Goal: Task Accomplishment & Management: Manage account settings

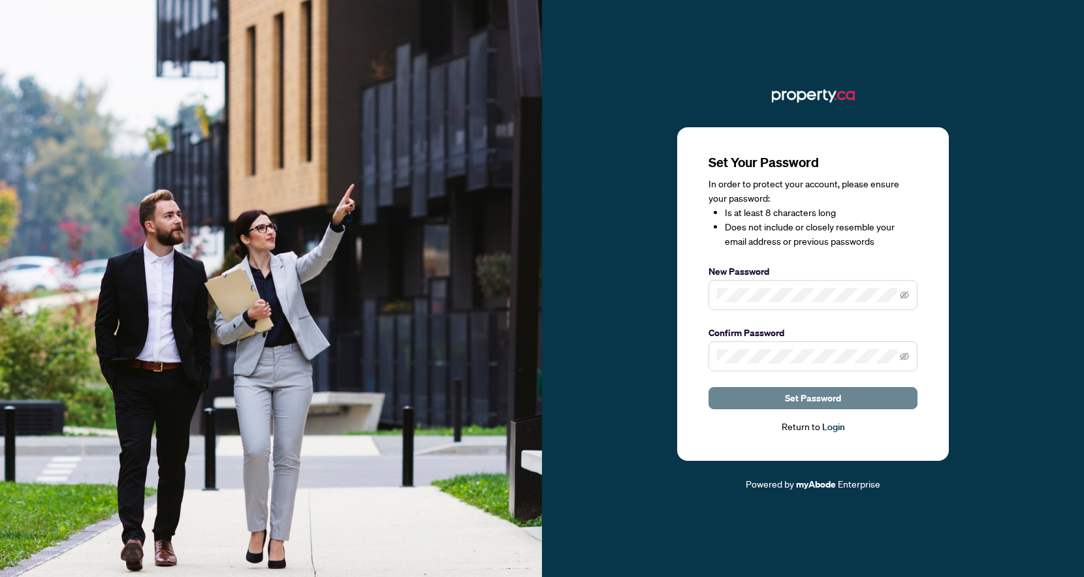
click at [817, 400] on span "Set Password" at bounding box center [813, 398] width 56 height 21
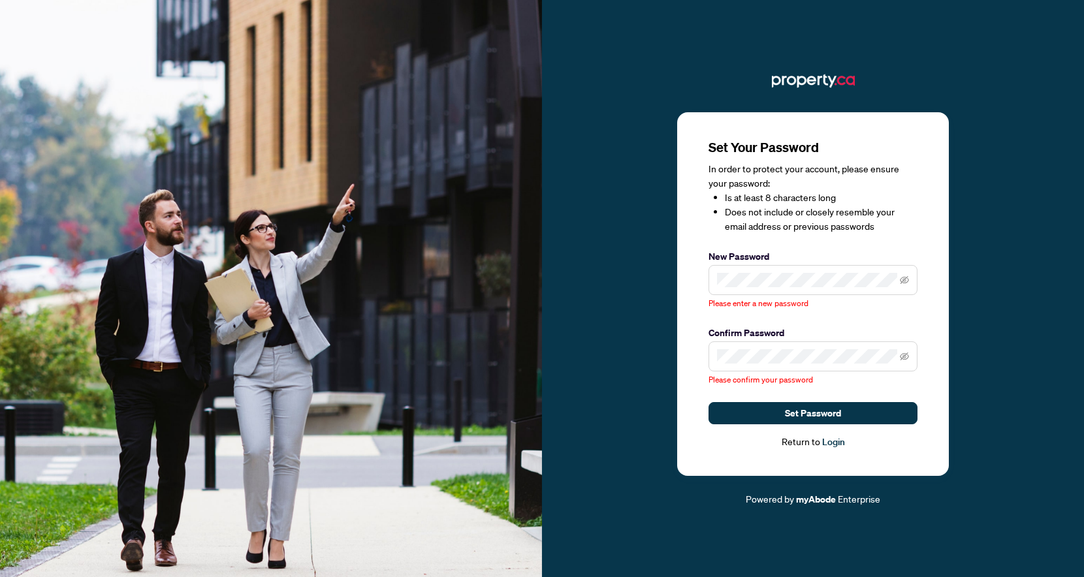
click at [766, 292] on span at bounding box center [812, 280] width 209 height 30
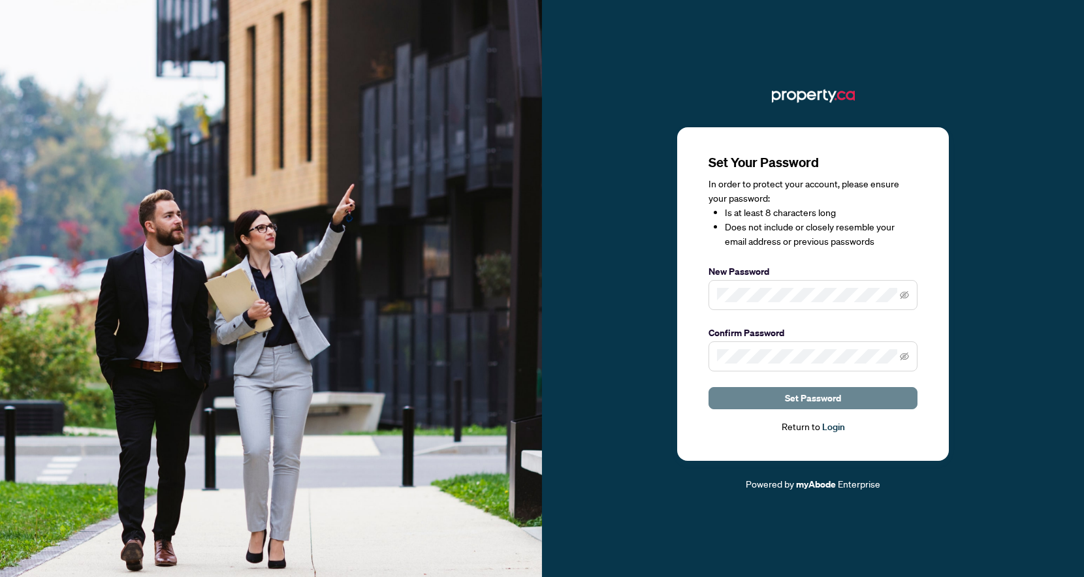
click at [839, 400] on span "Set Password" at bounding box center [813, 398] width 56 height 21
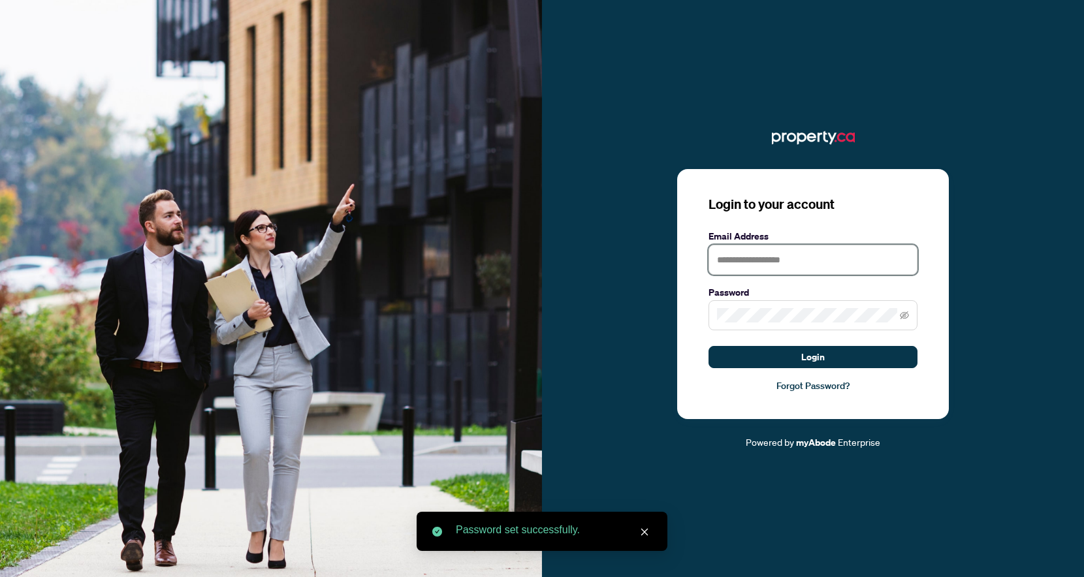
click at [764, 266] on input "text" at bounding box center [812, 260] width 209 height 30
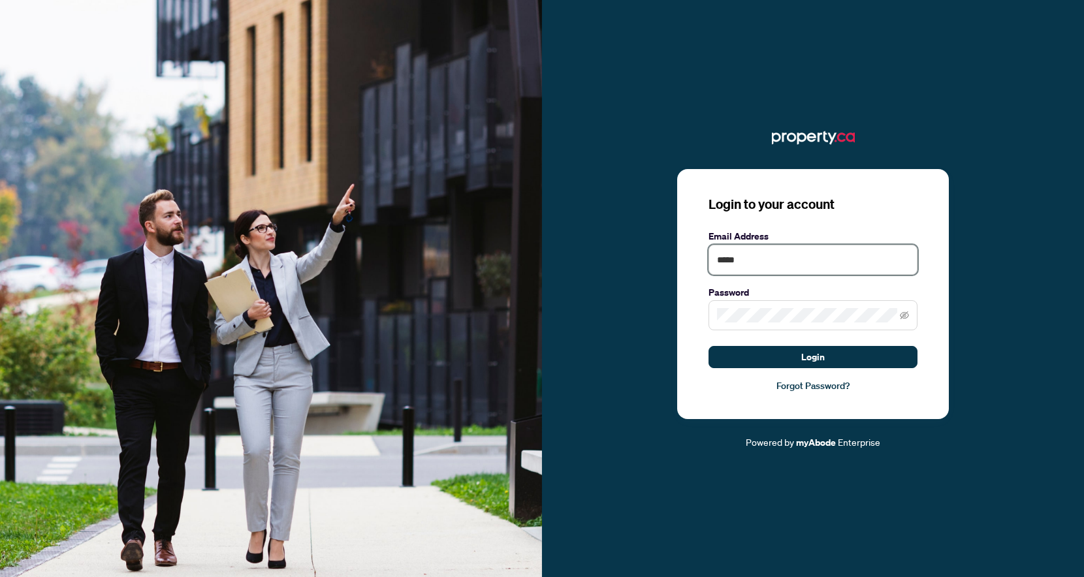
type input "**********"
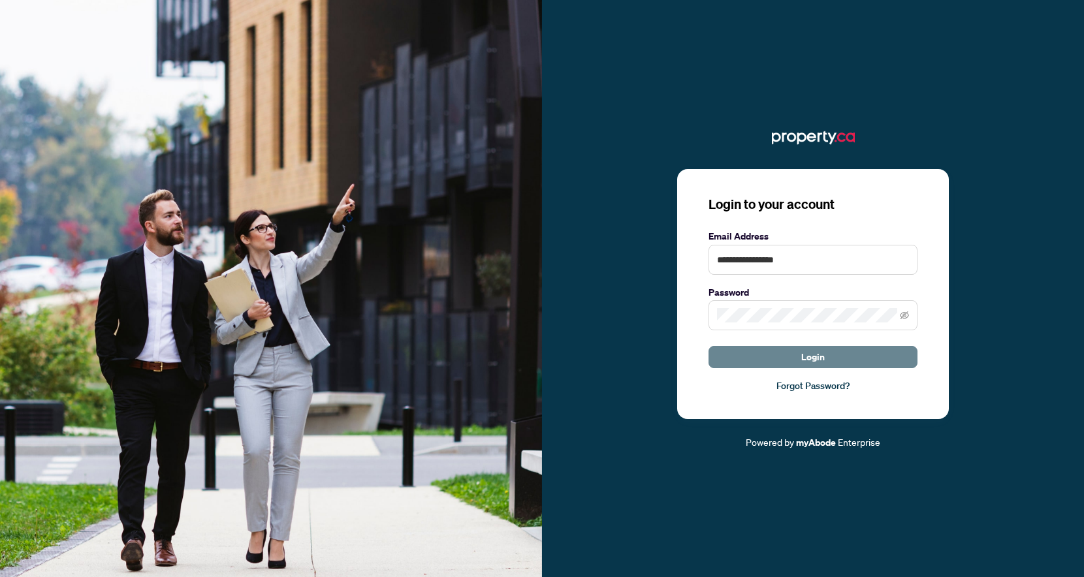
click at [764, 359] on button "Login" at bounding box center [812, 357] width 209 height 22
